Goal: Transaction & Acquisition: Purchase product/service

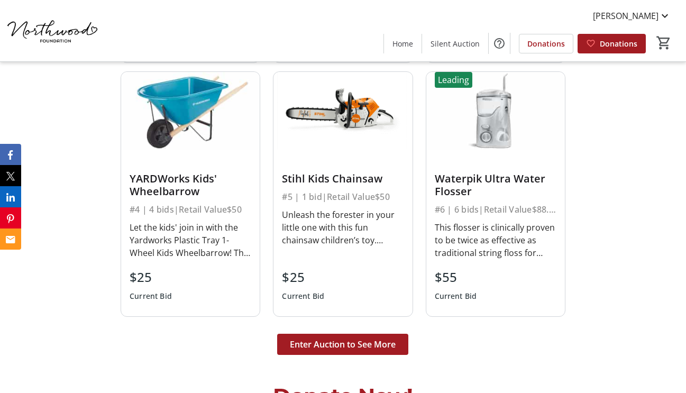
scroll to position [2420, 0]
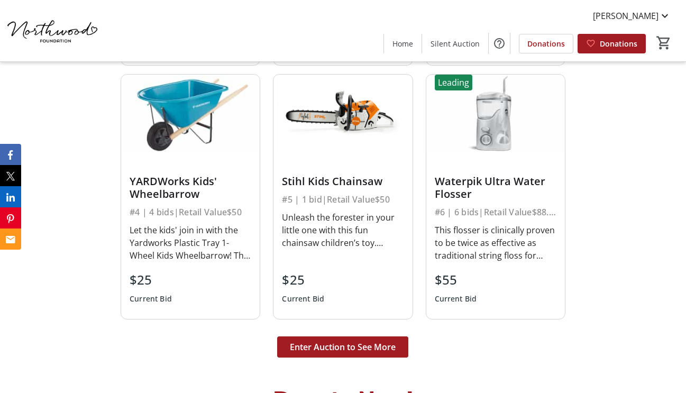
click at [322, 152] on div at bounding box center [343, 160] width 122 height 16
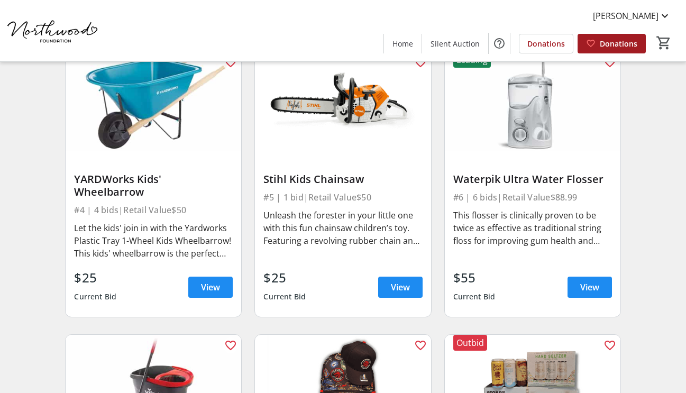
scroll to position [389, 0]
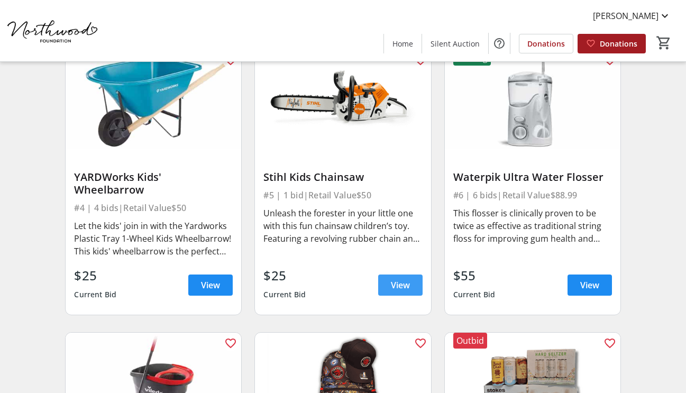
click at [413, 275] on span at bounding box center [400, 284] width 44 height 25
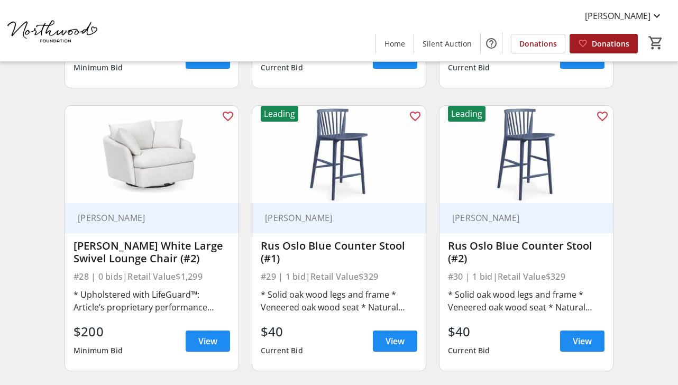
scroll to position [2566, 0]
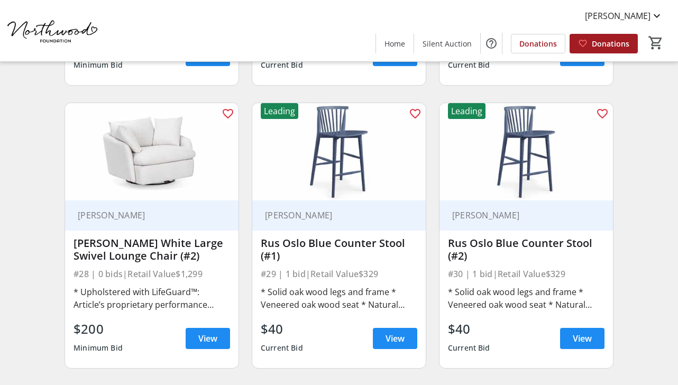
click at [65, 212] on div "AMJ Campbell" at bounding box center [151, 215] width 173 height 30
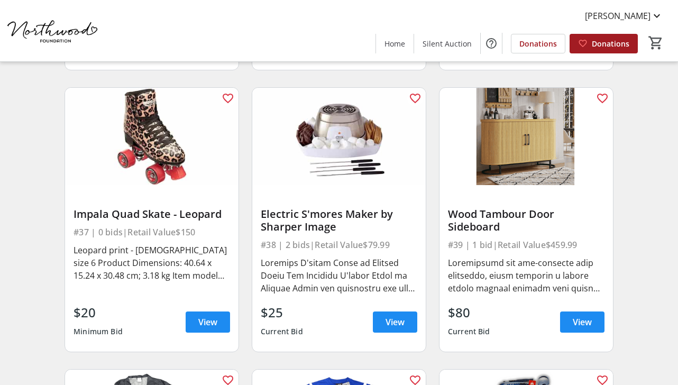
scroll to position [3433, 0]
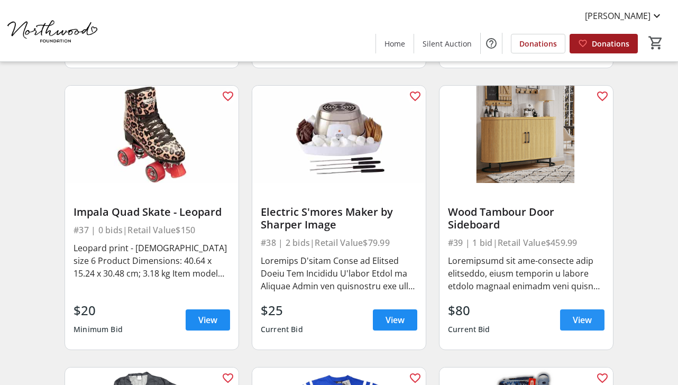
click at [574, 316] on span "View" at bounding box center [582, 320] width 19 height 13
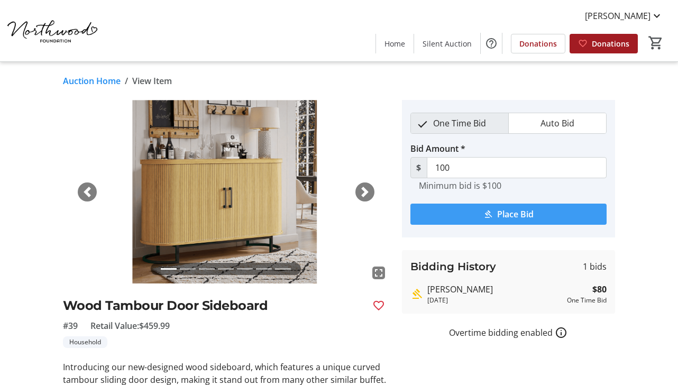
click at [508, 210] on span "Place Bid" at bounding box center [515, 214] width 36 height 13
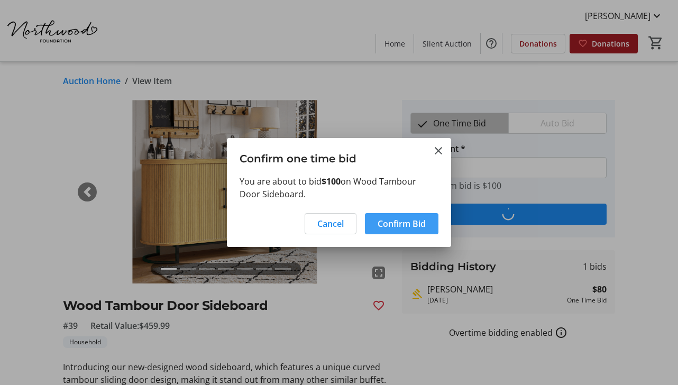
click at [421, 227] on span "Confirm Bid" at bounding box center [402, 223] width 48 height 13
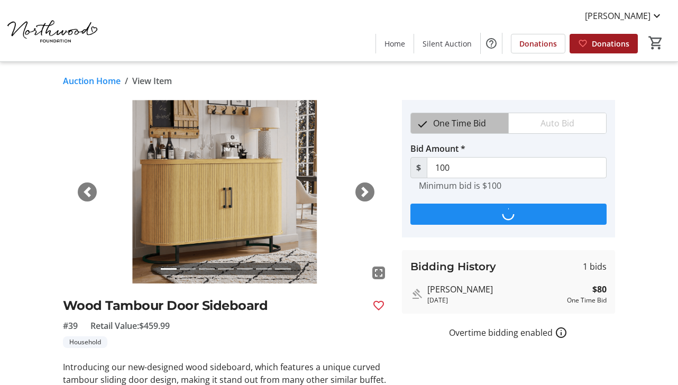
type input "120"
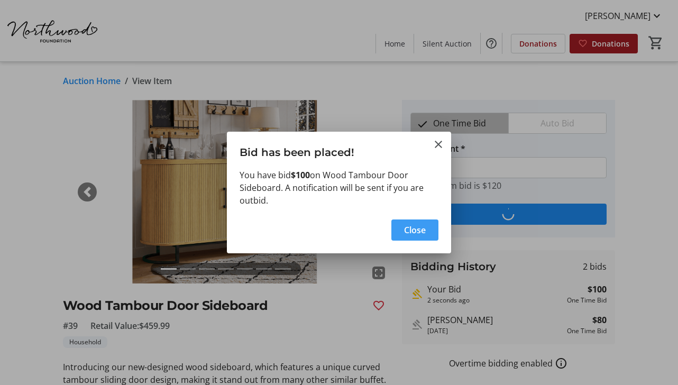
click at [398, 226] on span "button" at bounding box center [414, 229] width 47 height 25
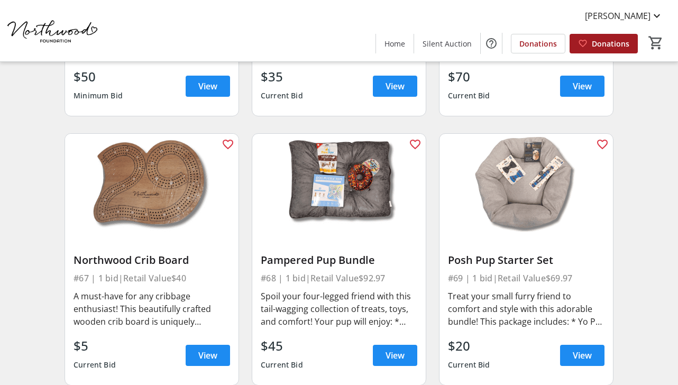
scroll to position [6212, 0]
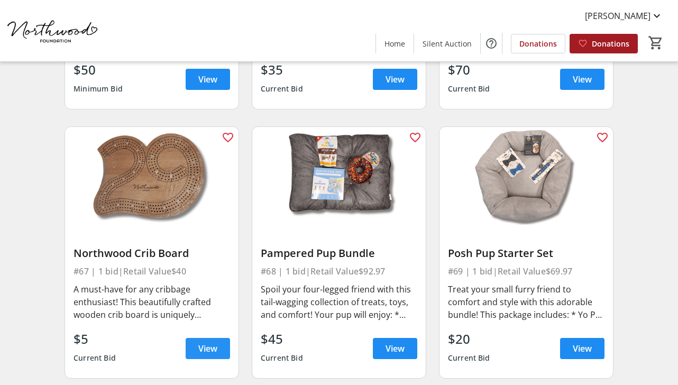
click at [198, 338] on span at bounding box center [208, 348] width 44 height 25
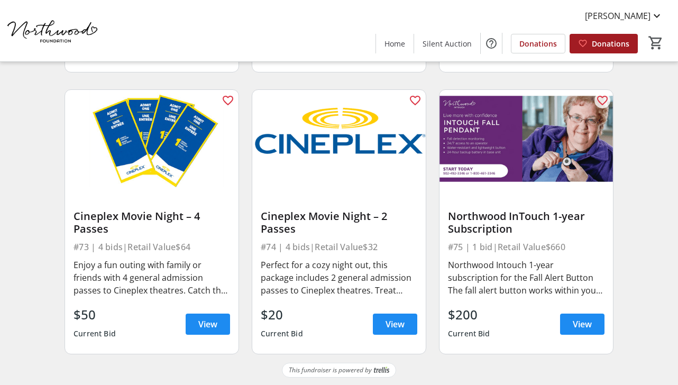
scroll to position [6799, 0]
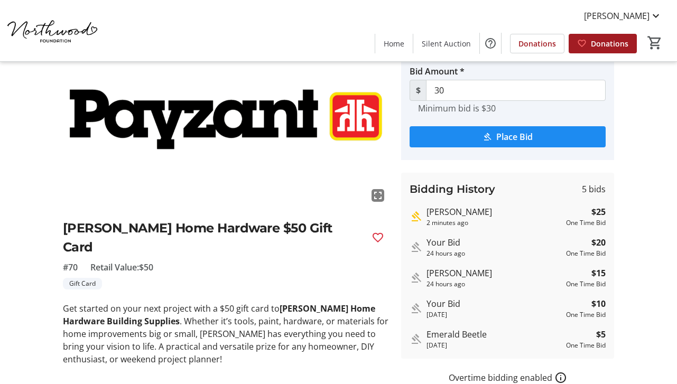
scroll to position [75, 0]
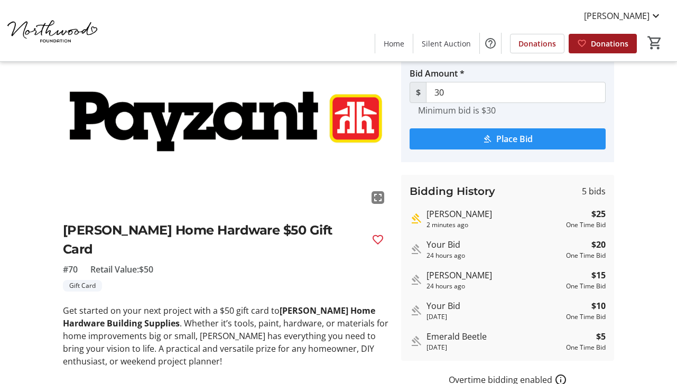
click at [526, 142] on span "Place Bid" at bounding box center [515, 139] width 36 height 13
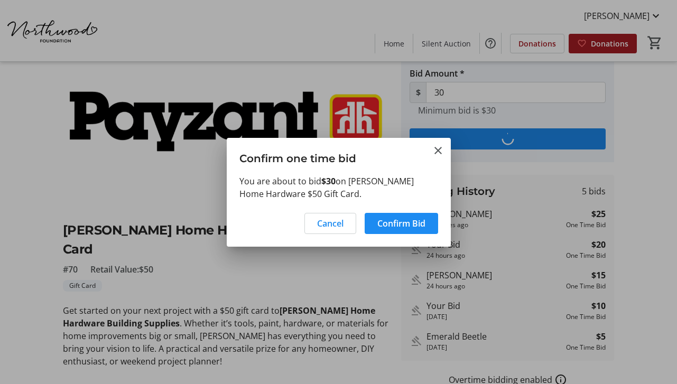
scroll to position [0, 0]
click at [426, 228] on span at bounding box center [402, 223] width 74 height 25
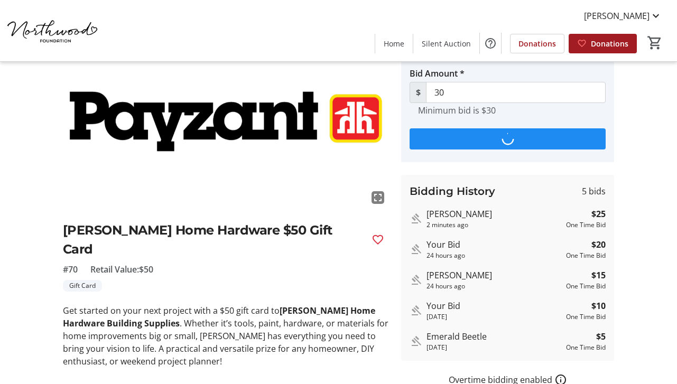
type input "35"
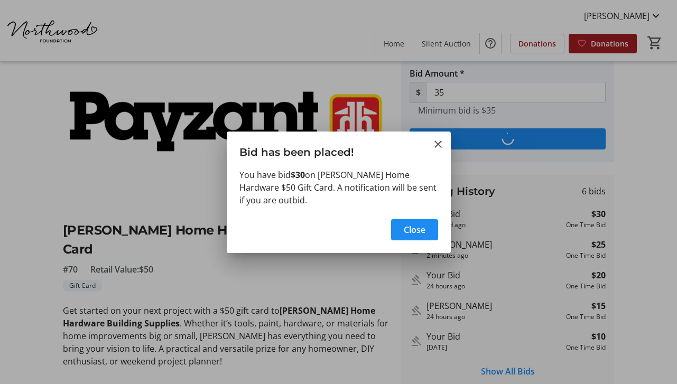
scroll to position [0, 0]
click at [420, 233] on span "Close" at bounding box center [415, 230] width 22 height 13
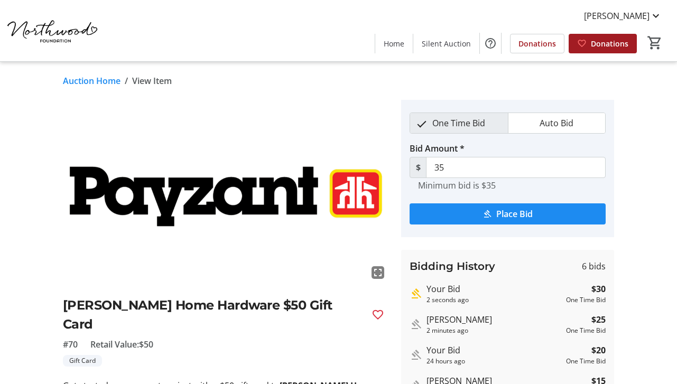
scroll to position [75, 0]
